Goal: Check status

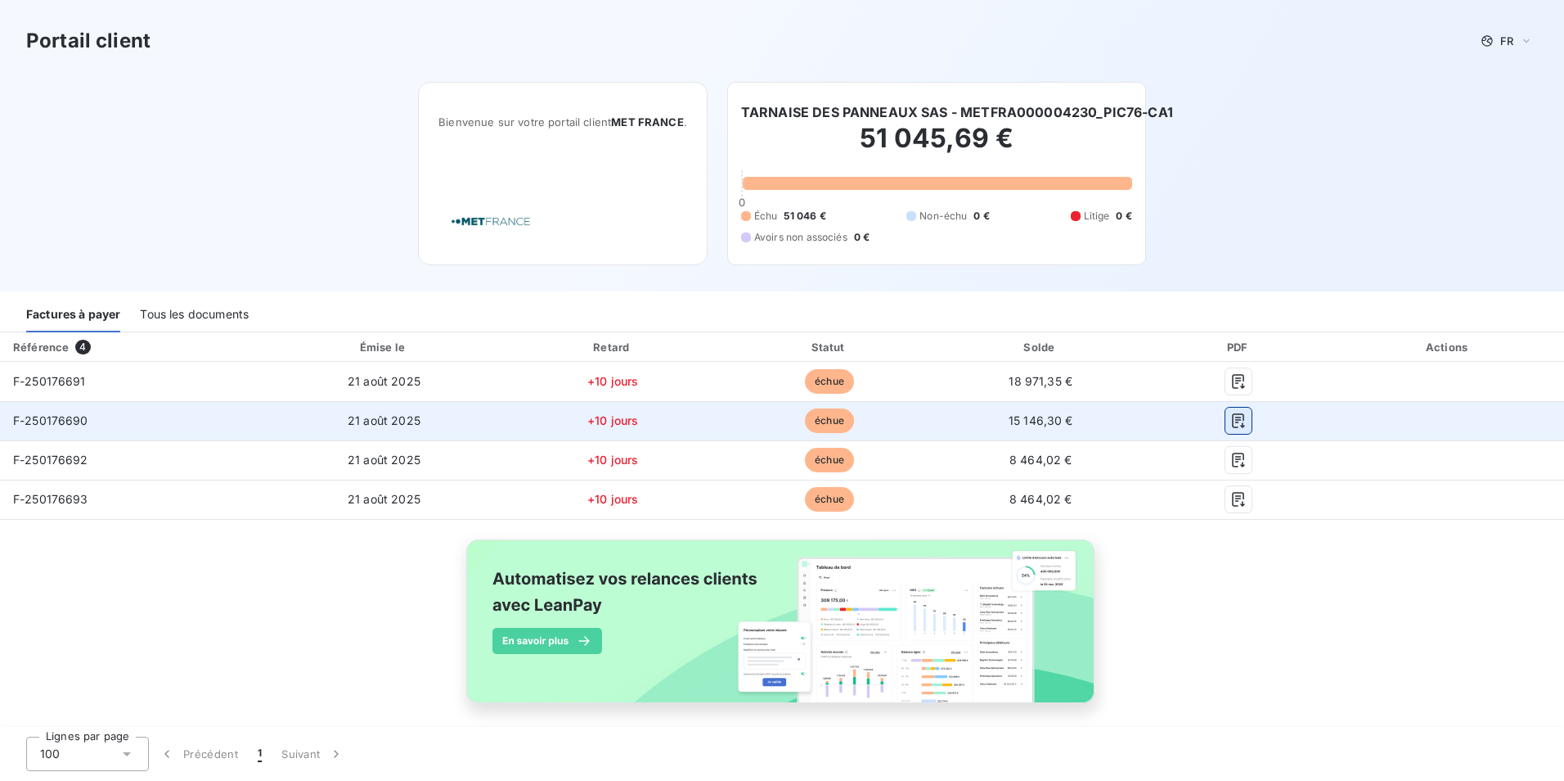
click at [1231, 421] on icon "button" at bounding box center [1239, 420] width 16 height 16
